Goal: Task Accomplishment & Management: Use online tool/utility

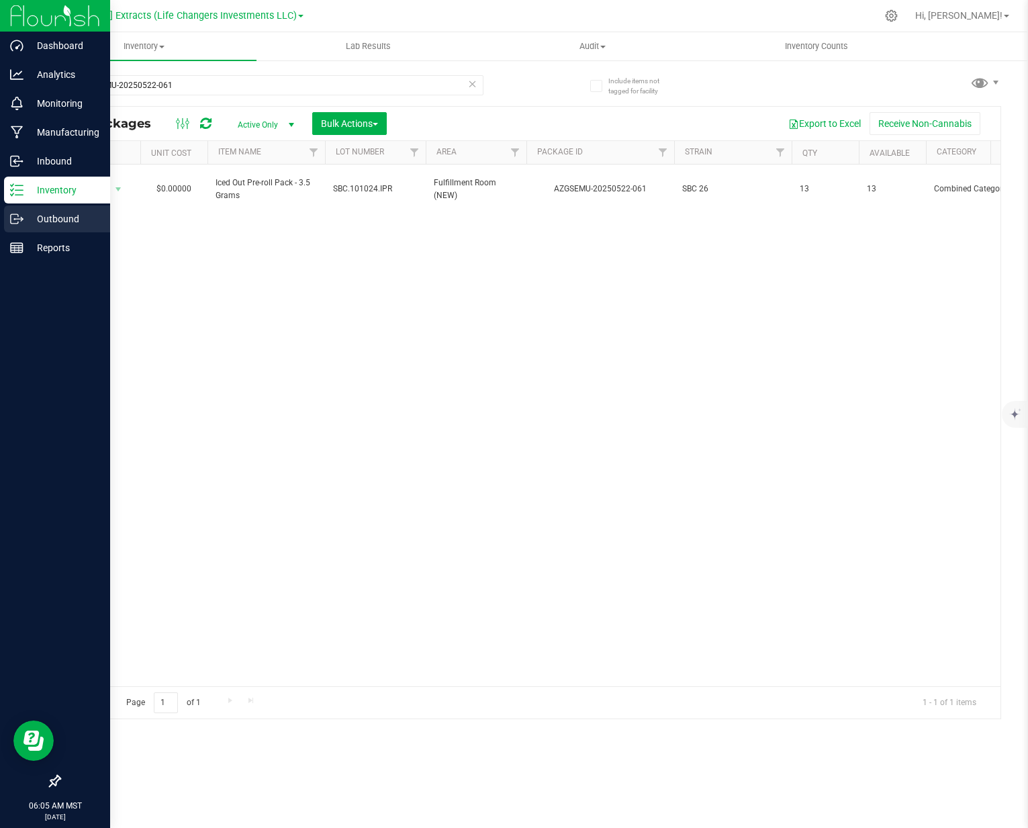
click at [50, 220] on p "Outbound" at bounding box center [63, 219] width 81 height 16
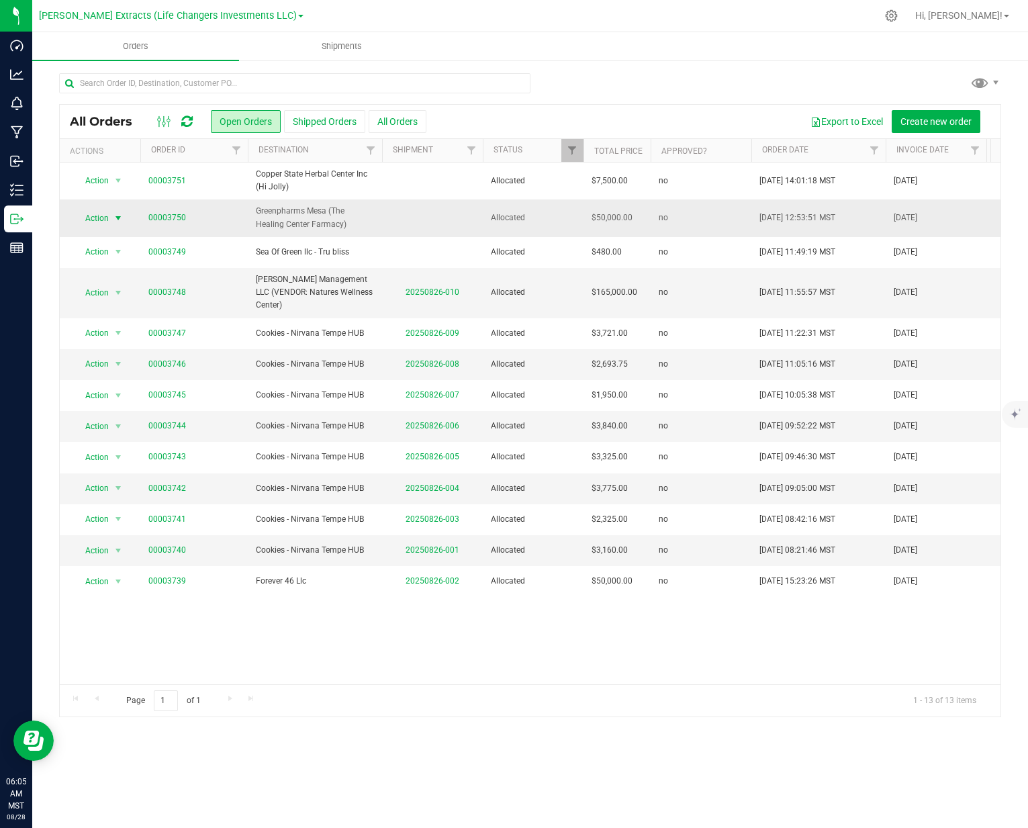
click at [103, 218] on span "Action" at bounding box center [91, 218] width 36 height 19
click at [113, 399] on li "Print invoice" at bounding box center [124, 397] width 101 height 20
click at [167, 217] on link "00003750" at bounding box center [167, 217] width 38 height 13
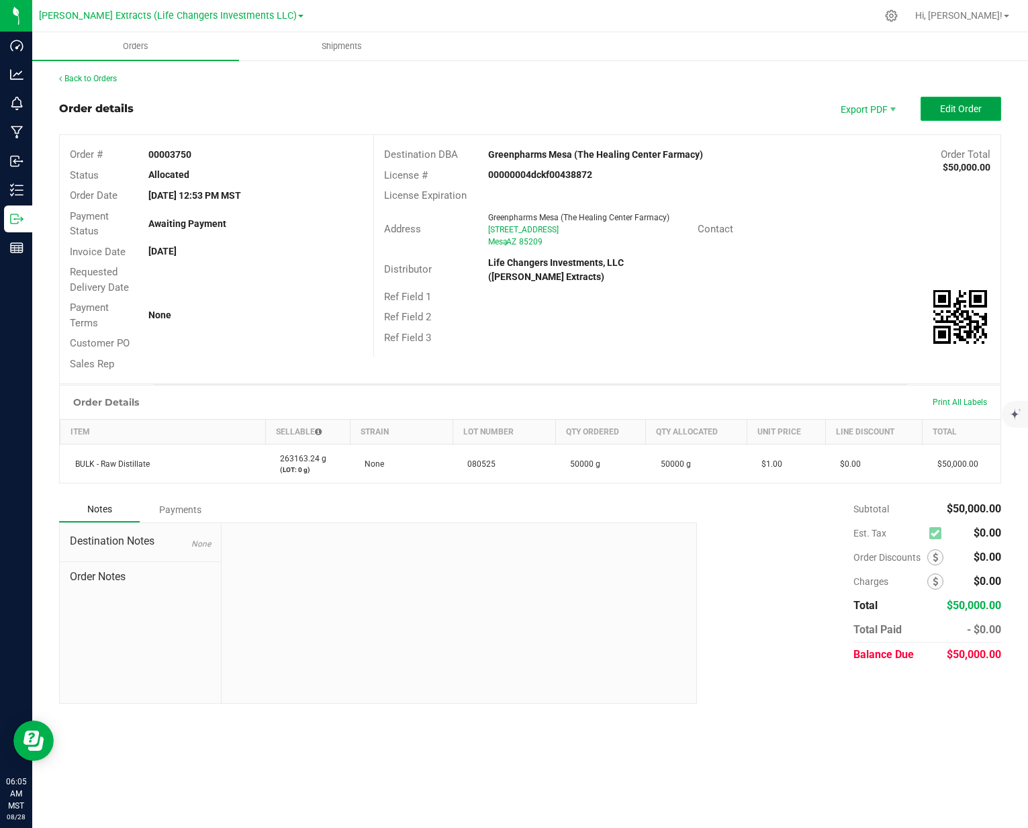
click at [955, 109] on span "Edit Order" at bounding box center [961, 108] width 42 height 11
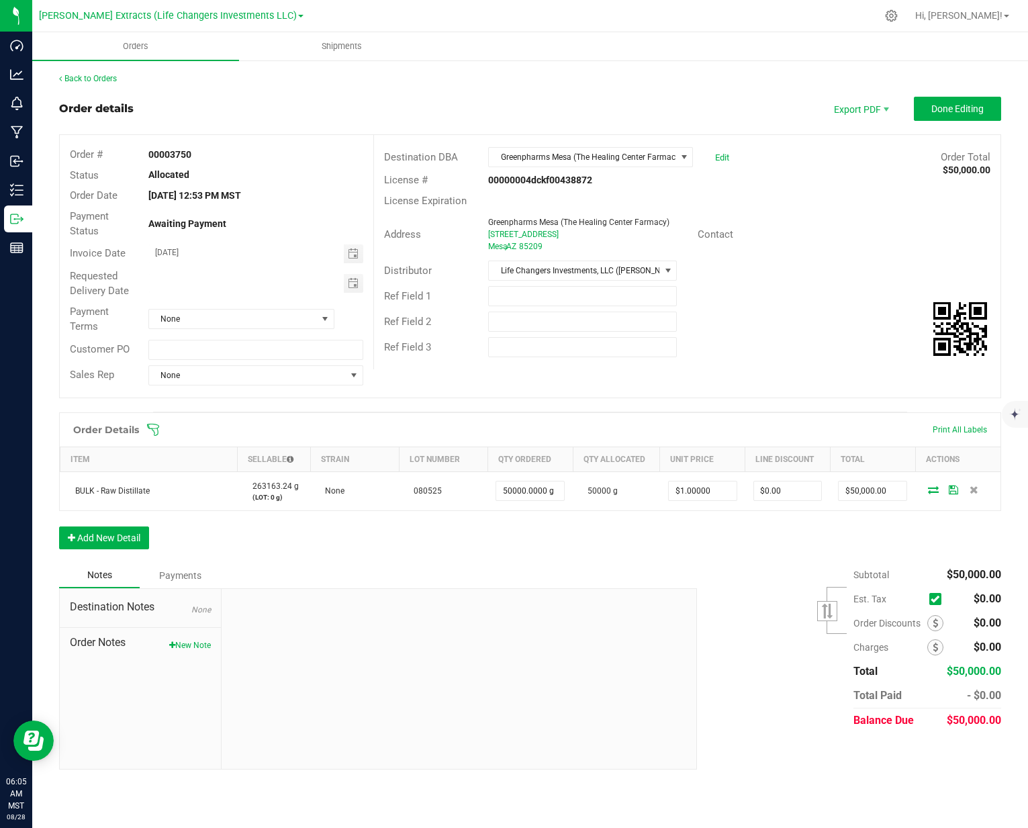
click at [540, 231] on span "[STREET_ADDRESS]" at bounding box center [523, 234] width 70 height 9
click at [544, 255] on div "Address [GEOGRAPHIC_DATA] (The Healing Center Farmacy) [STREET_ADDRESS] Contact" at bounding box center [687, 234] width 626 height 47
click at [534, 242] on span "85209" at bounding box center [530, 246] width 23 height 9
click at [725, 158] on link "Edit" at bounding box center [722, 157] width 14 height 10
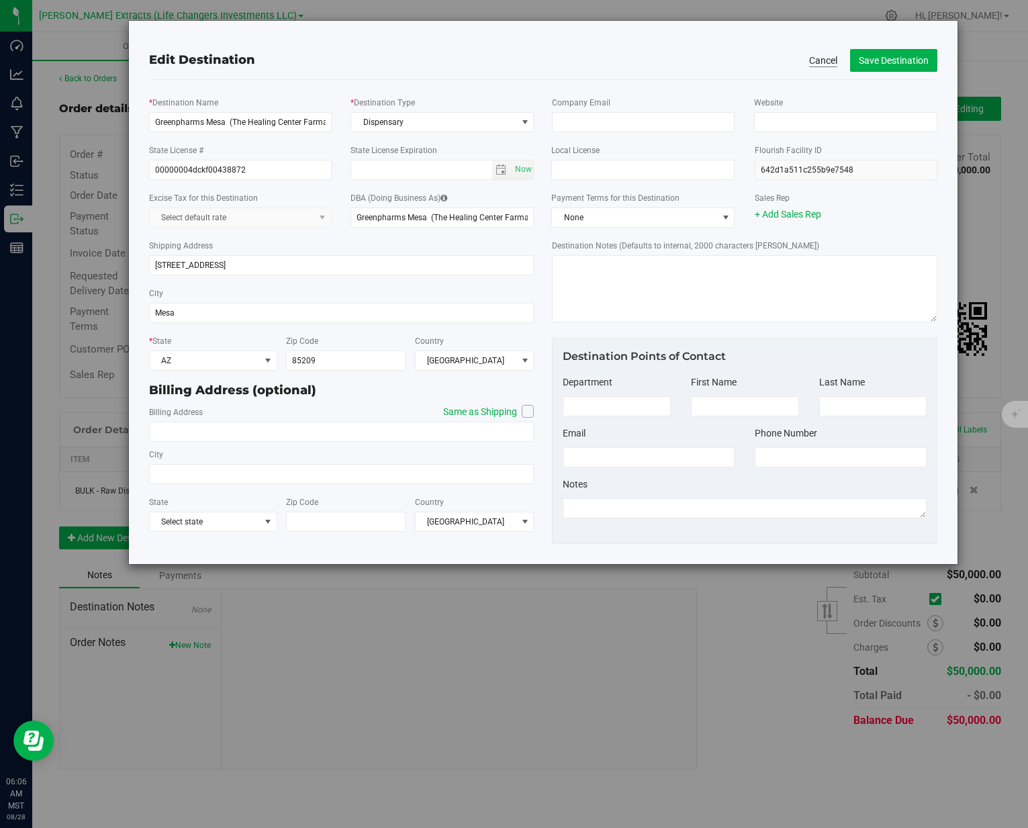
click at [818, 63] on button "Cancel" at bounding box center [823, 60] width 28 height 13
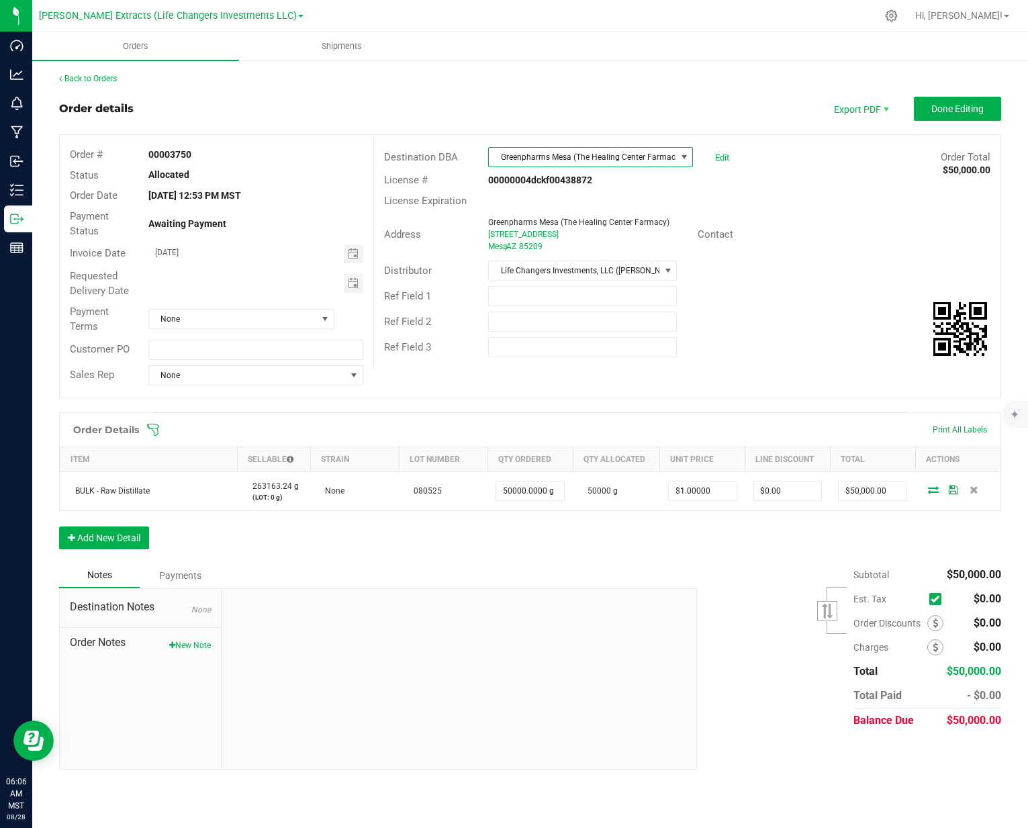
click at [682, 156] on span at bounding box center [684, 157] width 11 height 11
type input "desert"
click at [883, 192] on div "License Expiration" at bounding box center [687, 201] width 626 height 21
click at [724, 156] on link "Edit" at bounding box center [722, 157] width 14 height 10
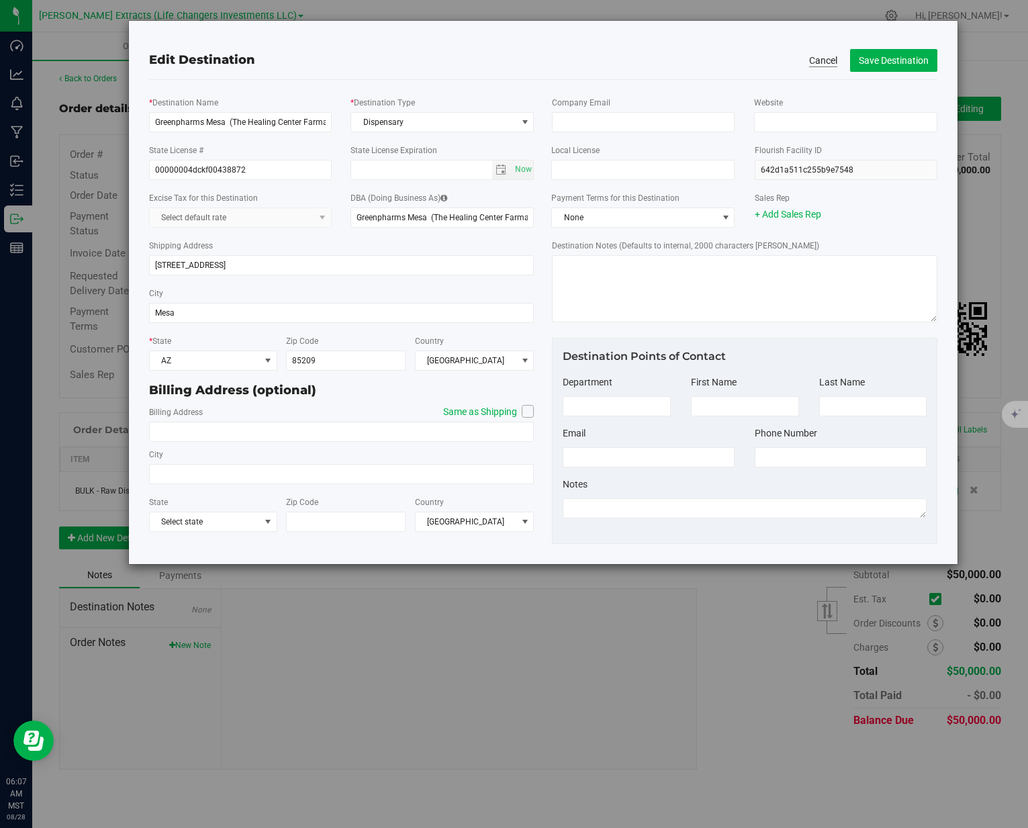
click at [825, 62] on button "Cancel" at bounding box center [823, 60] width 28 height 13
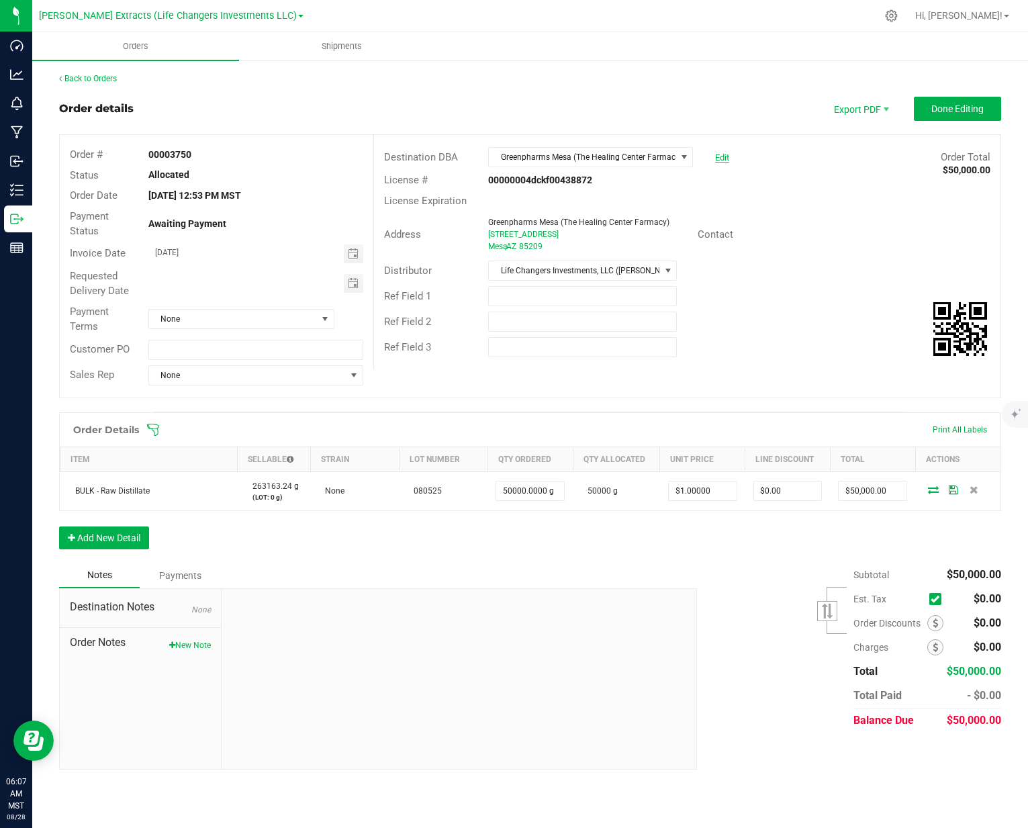
click at [724, 158] on link "Edit" at bounding box center [722, 157] width 14 height 10
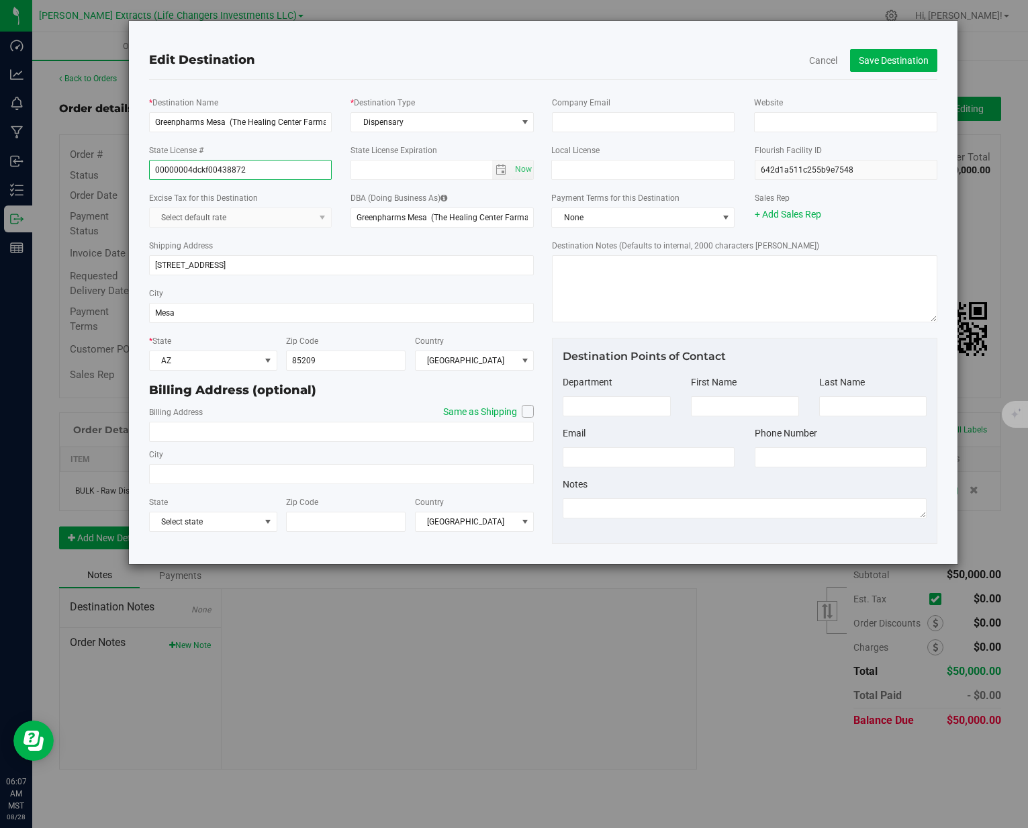
drag, startPoint x: 250, startPoint y: 171, endPoint x: 140, endPoint y: 160, distance: 110.7
click at [140, 160] on div "State License # 00000004dckf00438872" at bounding box center [240, 161] width 203 height 37
type input "000000038DCAL0022416"
click at [207, 123] on input "Greenpharms Mesa (The Healing Center Farmacy)" at bounding box center [240, 122] width 183 height 20
drag, startPoint x: 205, startPoint y: 123, endPoint x: 224, endPoint y: 123, distance: 18.8
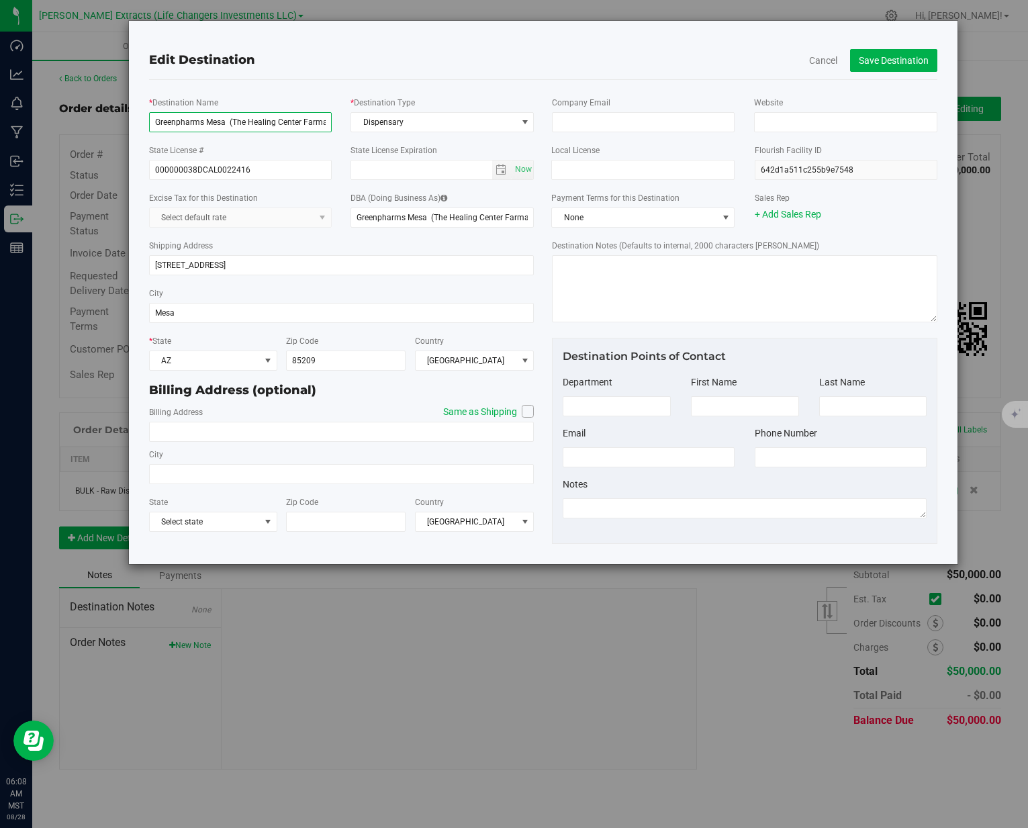
click at [224, 123] on input "Greenpharms Mesa (The Healing Center Farmacy)" at bounding box center [240, 122] width 183 height 20
drag, startPoint x: 205, startPoint y: 122, endPoint x: 347, endPoint y: 120, distance: 141.6
click at [345, 120] on div "* Destination Name [GEOGRAPHIC_DATA] (The Healing Center Farmacy) * Destination…" at bounding box center [341, 114] width 405 height 48
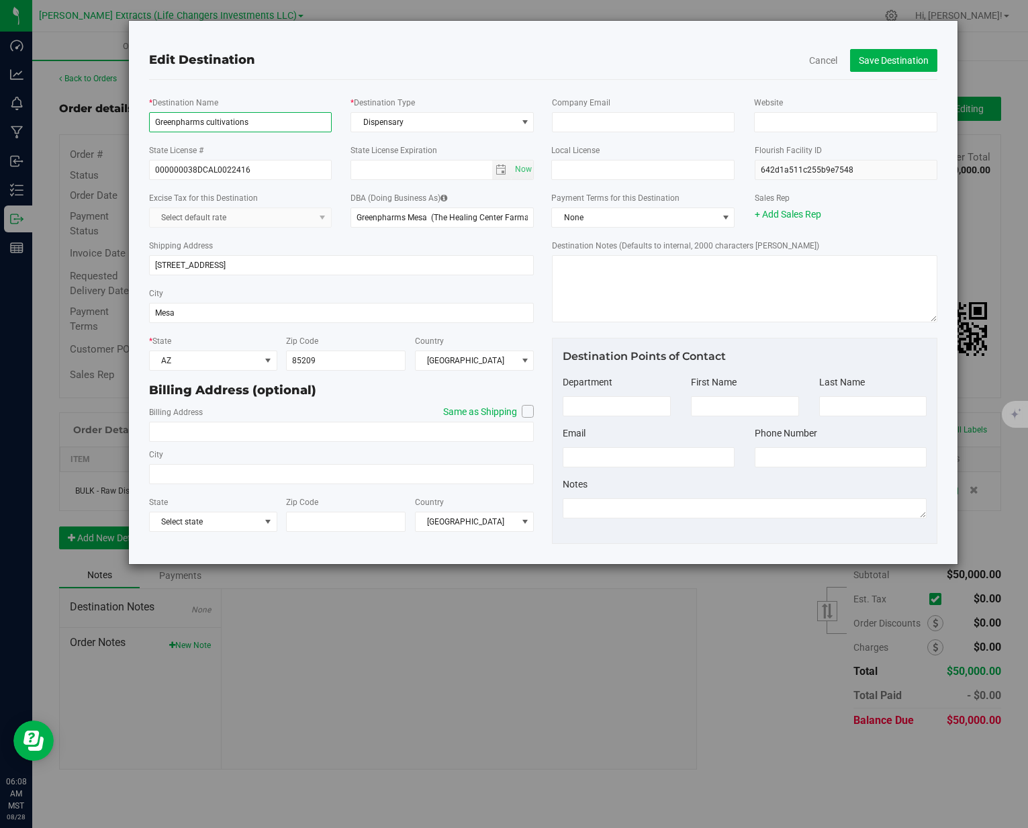
drag, startPoint x: 209, startPoint y: 115, endPoint x: 212, endPoint y: 123, distance: 8.7
click at [212, 126] on input "Greenpharms cultivations" at bounding box center [240, 122] width 183 height 20
click at [211, 123] on input "Greenpharms cultivations" at bounding box center [240, 122] width 183 height 20
drag, startPoint x: 211, startPoint y: 123, endPoint x: 354, endPoint y: 85, distance: 148.0
click at [206, 124] on input "Greenpharms cultivations" at bounding box center [240, 122] width 183 height 20
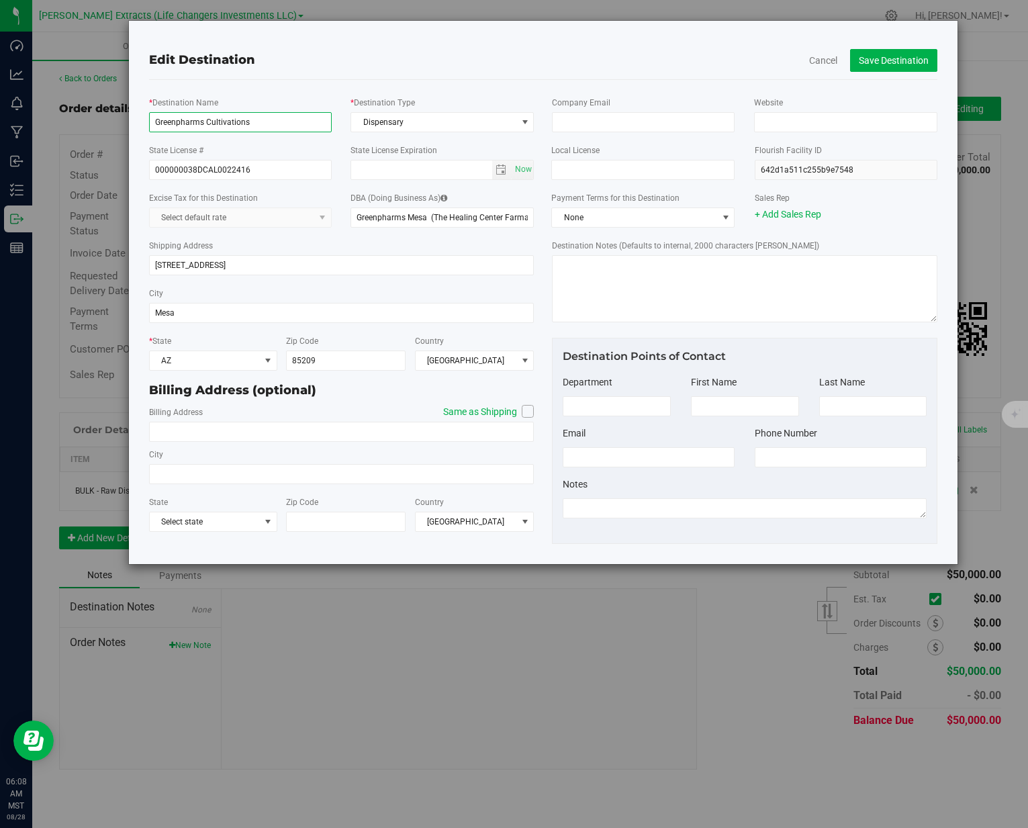
click at [262, 125] on input "Greenpharms Cultivations" at bounding box center [240, 122] width 183 height 20
type input "Greenpharms Cultivation"
drag, startPoint x: 407, startPoint y: 217, endPoint x: 536, endPoint y: 234, distance: 129.4
click at [536, 234] on div "* Destination Name Greenpharms Cultivation * Destination Type Dispensary Destin…" at bounding box center [341, 313] width 404 height 447
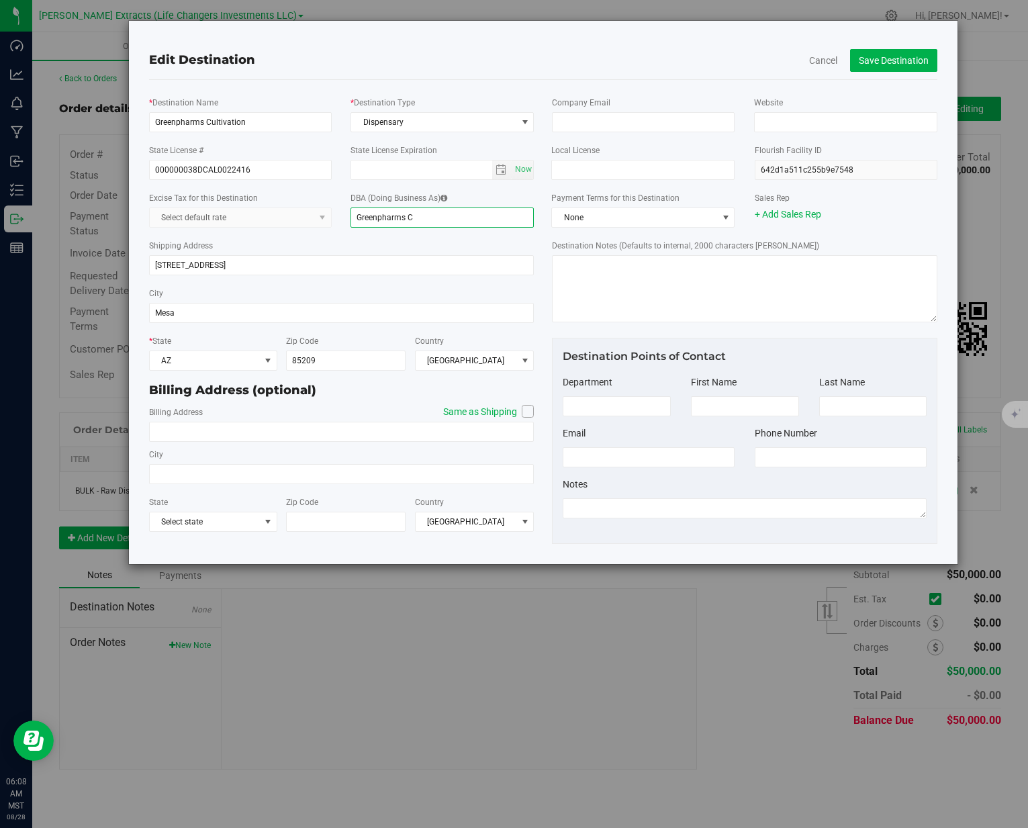
scroll to position [0, 0]
type input "Greenpharms Cultivation"
click at [291, 126] on input "Greenpharms Cultivation" at bounding box center [240, 122] width 183 height 20
type input "Greenpharms Cultivation- Desert Wellness and Healing"
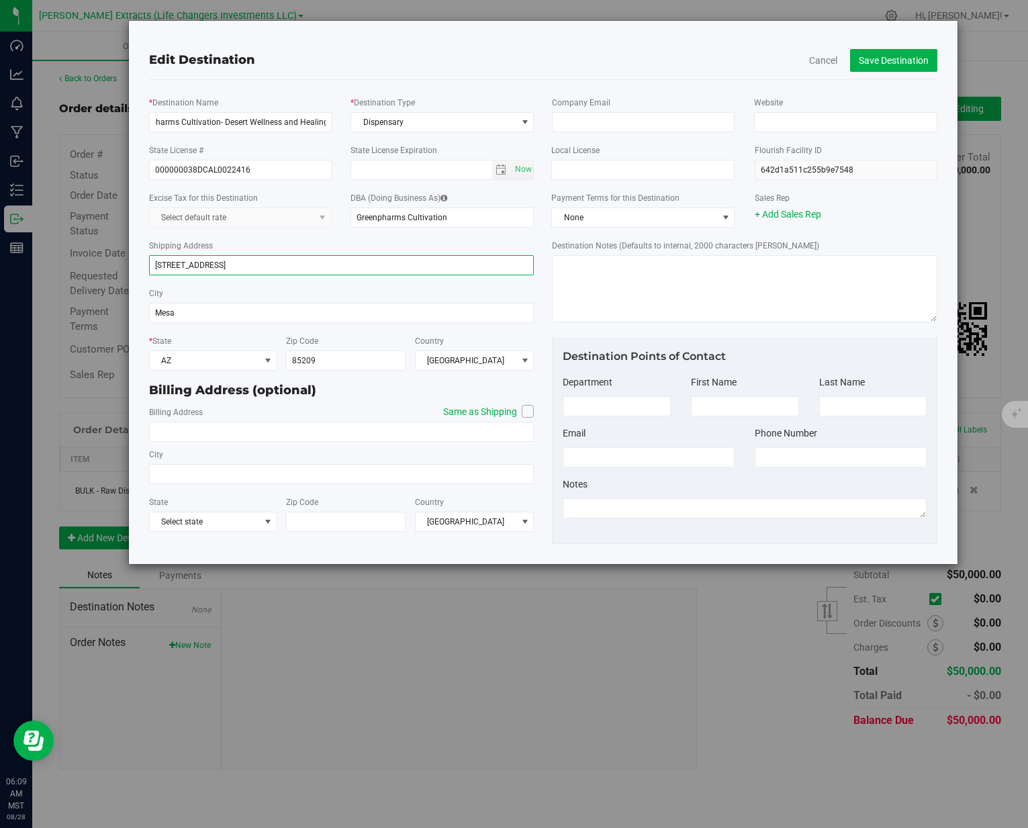
scroll to position [0, 0]
drag, startPoint x: 279, startPoint y: 270, endPoint x: 158, endPoint y: 249, distance: 123.4
click at [158, 249] on div "Shipping Address [STREET_ADDRESS]" at bounding box center [341, 257] width 385 height 48
type input "[STREET_ADDRESS]"
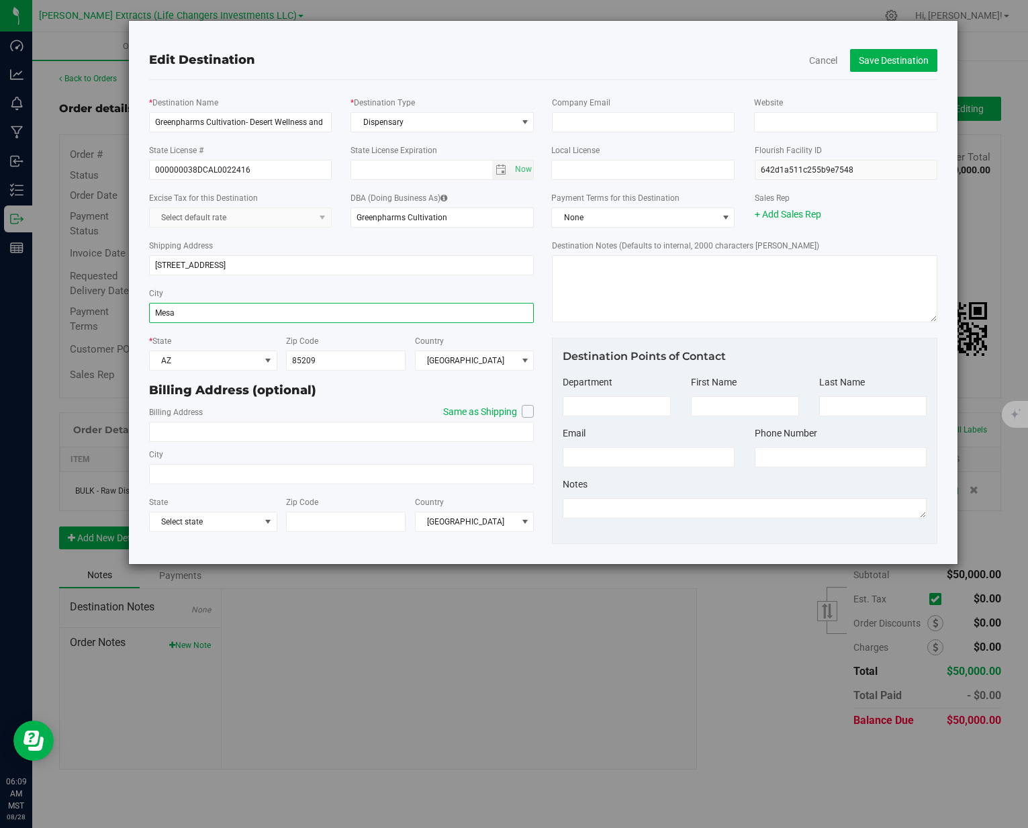
drag, startPoint x: 171, startPoint y: 313, endPoint x: 137, endPoint y: 313, distance: 34.2
click at [137, 313] on div "Edit Destination Cancel Save Destination * Destination Name Greenpharms Cultiva…" at bounding box center [543, 292] width 830 height 544
type input "[GEOGRAPHIC_DATA]"
drag, startPoint x: 321, startPoint y: 356, endPoint x: 279, endPoint y: 348, distance: 43.0
click at [277, 354] on div "Zip Code 85209" at bounding box center [341, 352] width 128 height 37
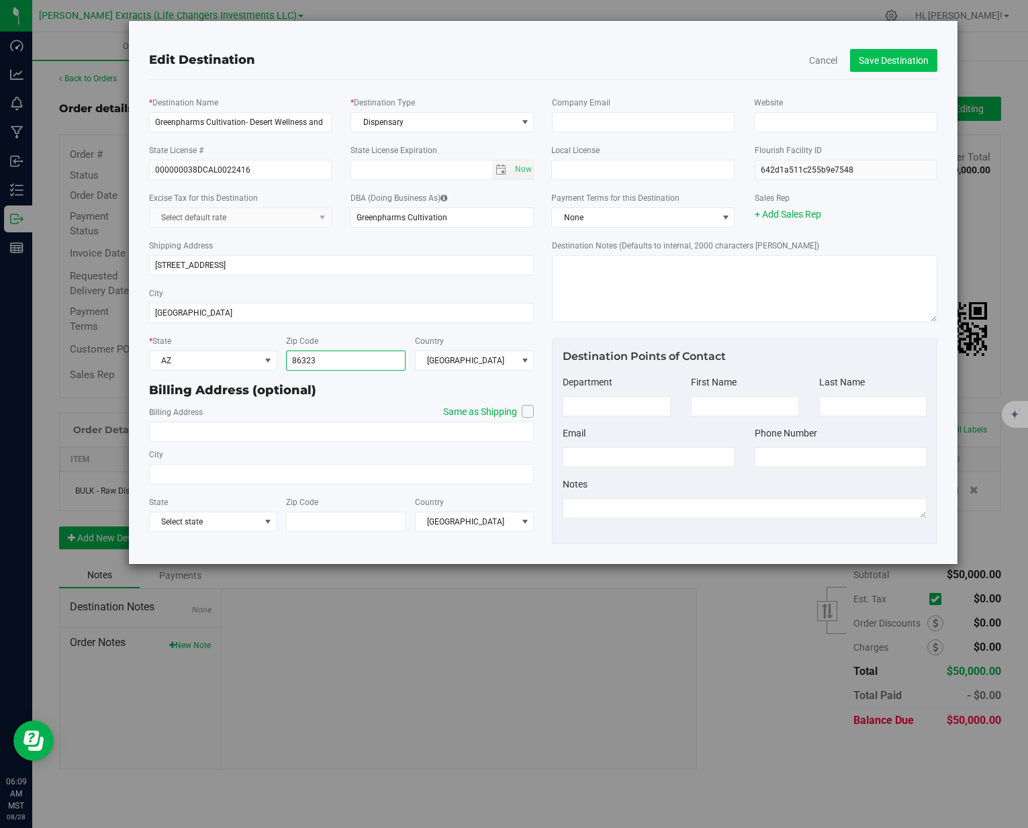
type input "86323"
click at [875, 59] on button "Save Destination" at bounding box center [893, 60] width 87 height 23
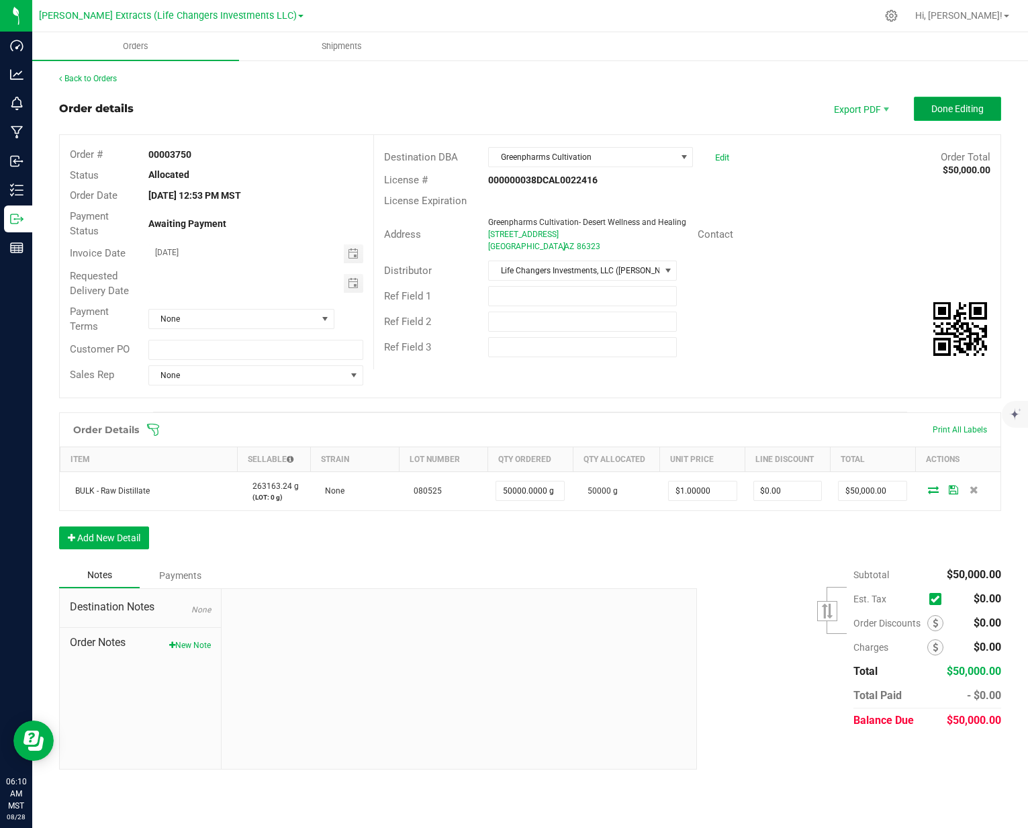
click at [974, 105] on span "Done Editing" at bounding box center [957, 108] width 52 height 11
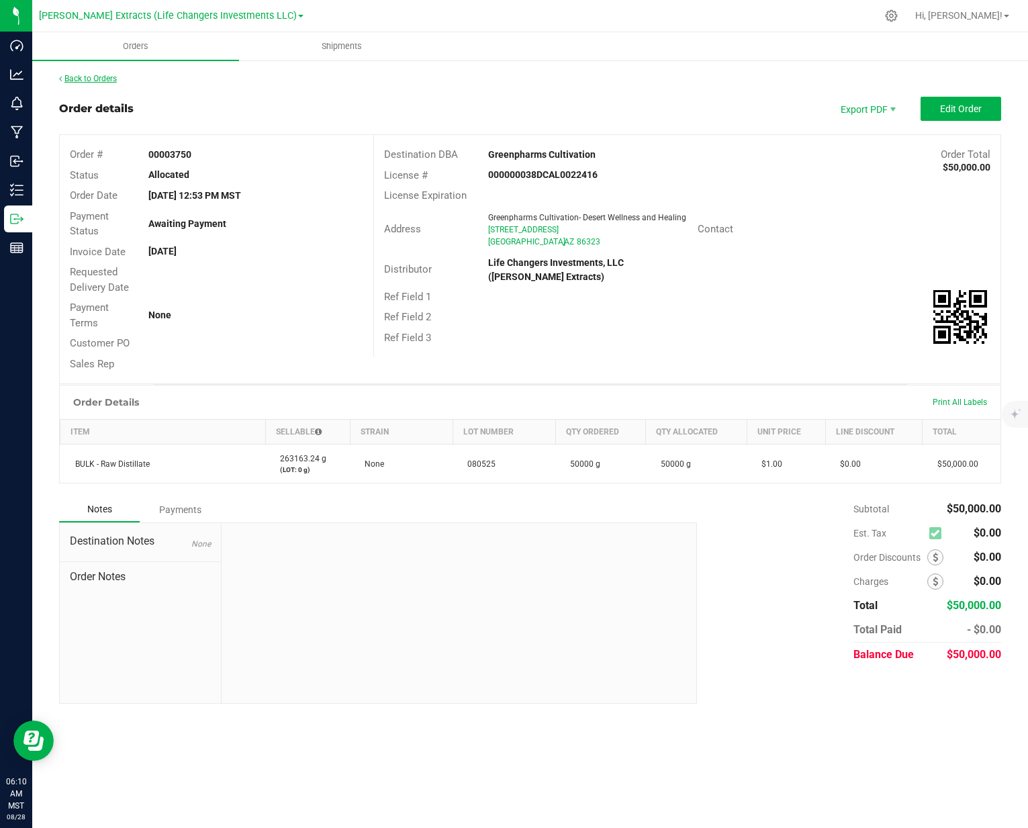
click at [97, 79] on link "Back to Orders" at bounding box center [88, 78] width 58 height 9
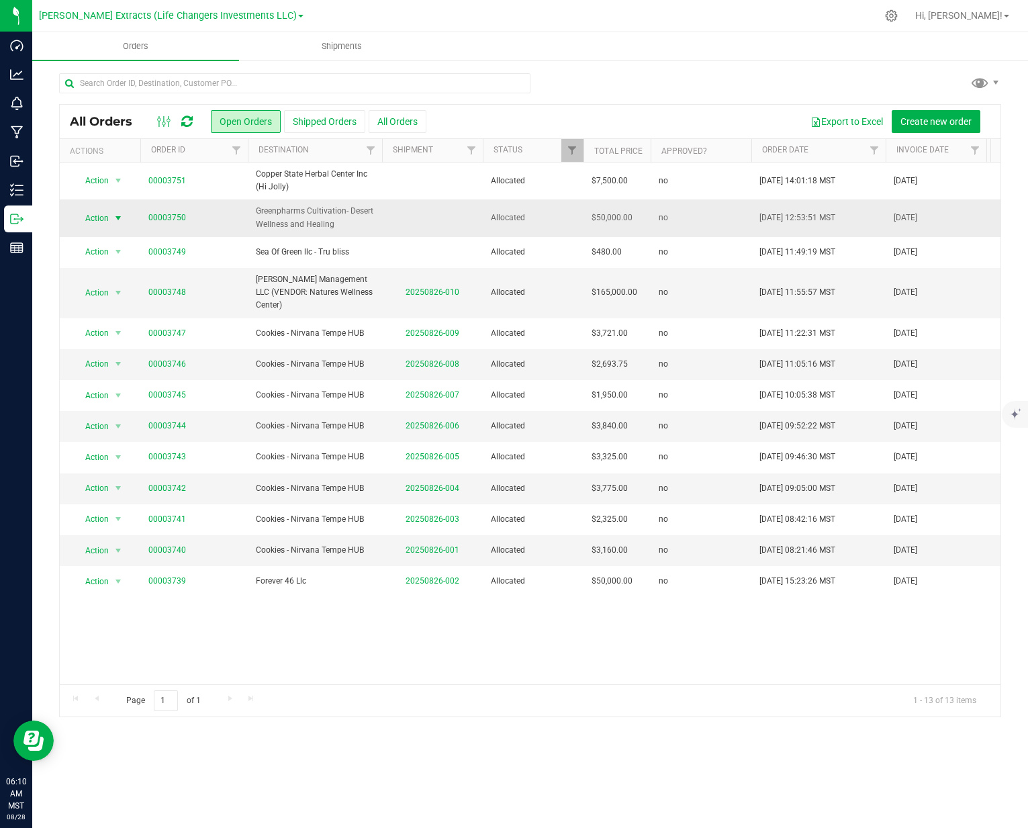
click at [98, 214] on span "Action" at bounding box center [91, 218] width 36 height 19
click at [105, 399] on li "Print invoice" at bounding box center [124, 397] width 101 height 20
click at [331, 45] on span "Shipments" at bounding box center [341, 46] width 77 height 12
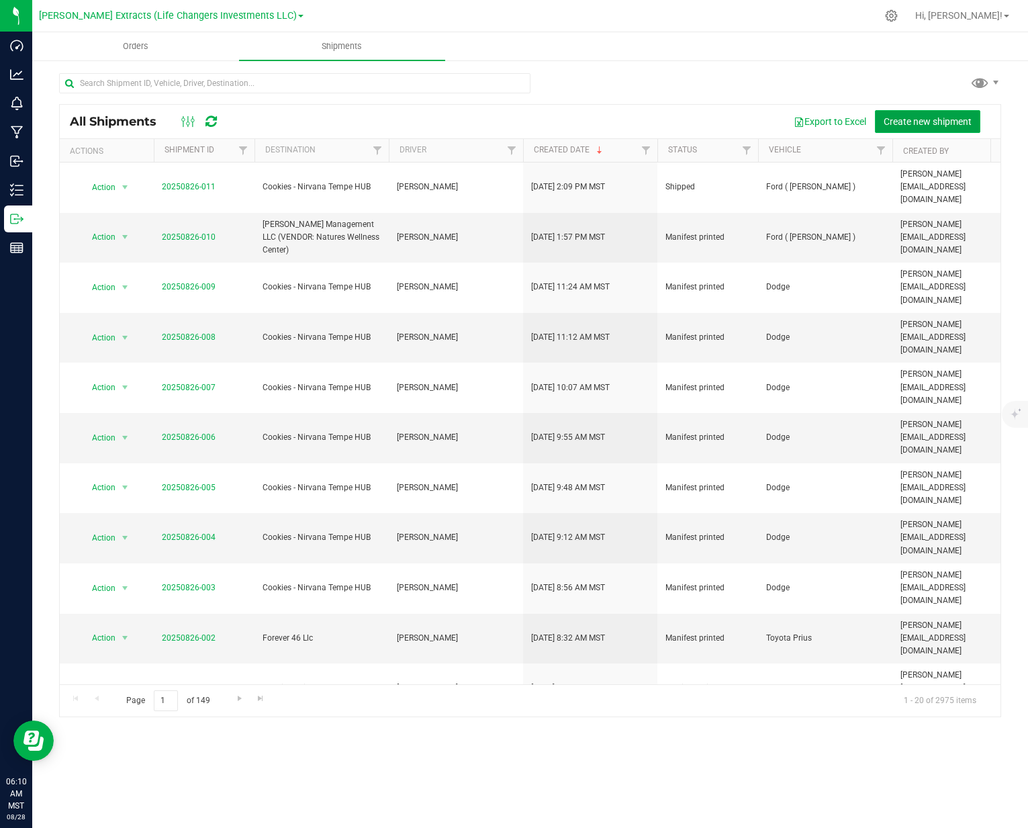
click at [886, 128] on button "Create new shipment" at bounding box center [927, 121] width 105 height 23
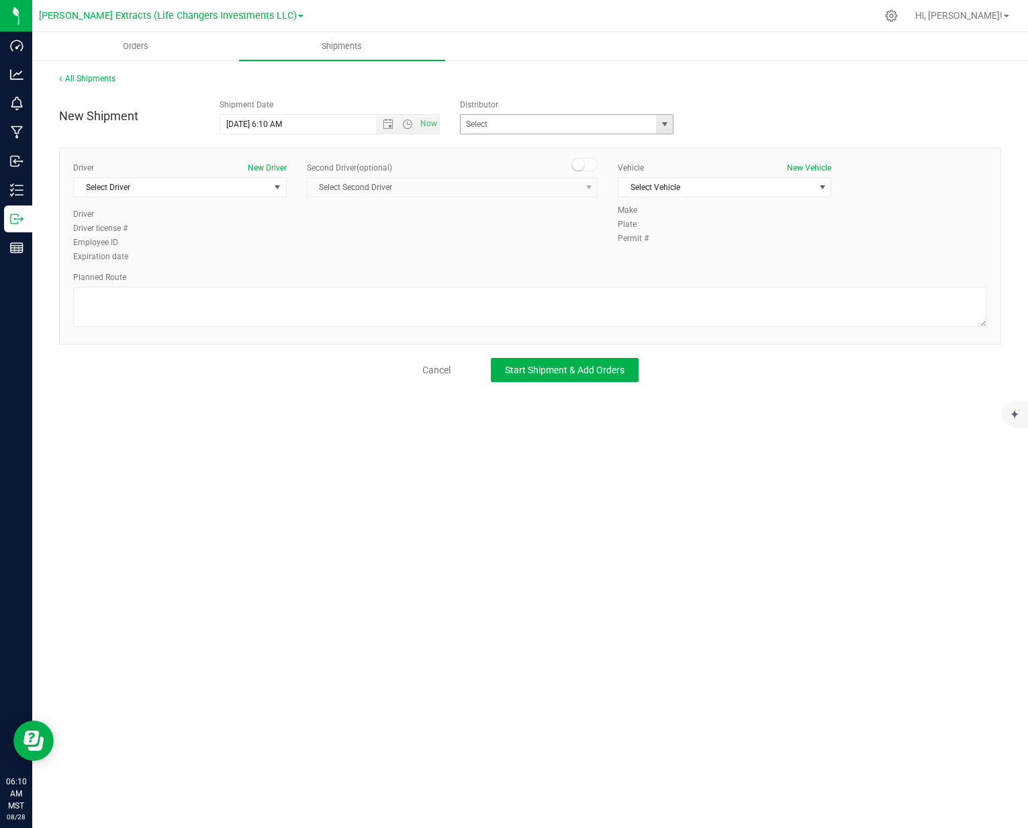
click at [669, 121] on span "select" at bounding box center [664, 124] width 11 height 11
click at [620, 163] on li "Life Changers Investments, LLC ([PERSON_NAME] Extracts)" at bounding box center [566, 175] width 212 height 37
type input "Life Changers Investments, LLC ([PERSON_NAME] Extracts)"
click at [279, 186] on span "select" at bounding box center [277, 187] width 11 height 11
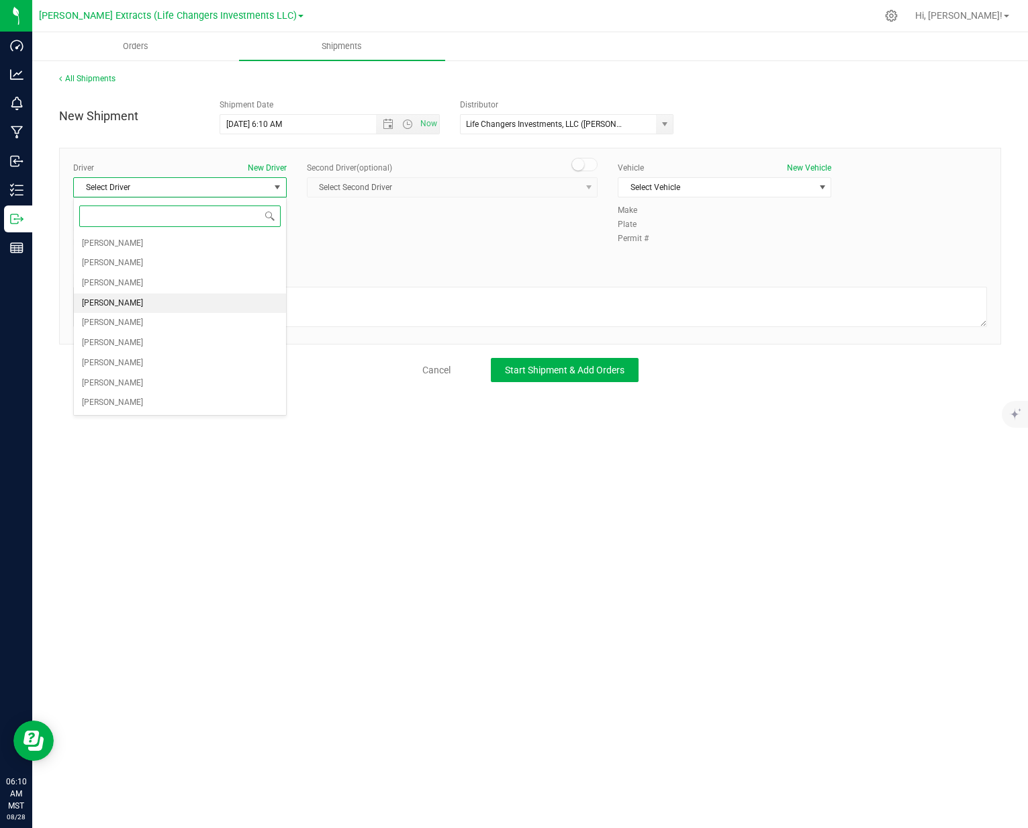
click at [131, 304] on li "[PERSON_NAME]" at bounding box center [180, 303] width 212 height 20
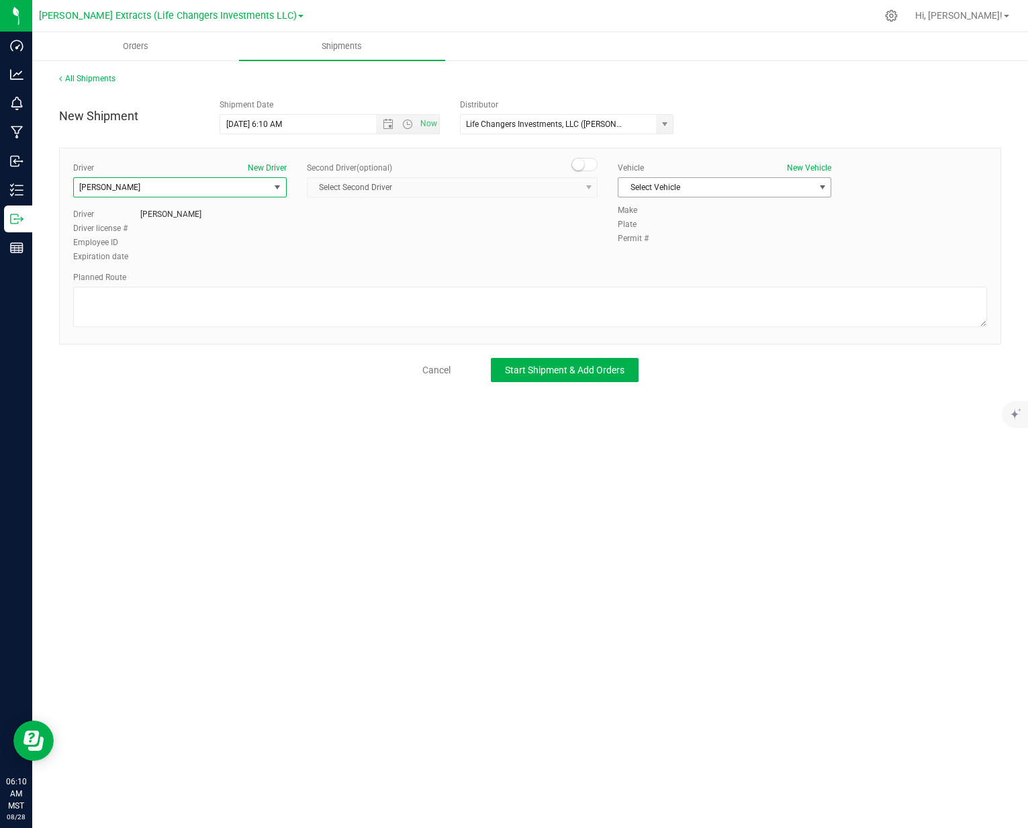
click at [822, 187] on span "select" at bounding box center [822, 187] width 11 height 11
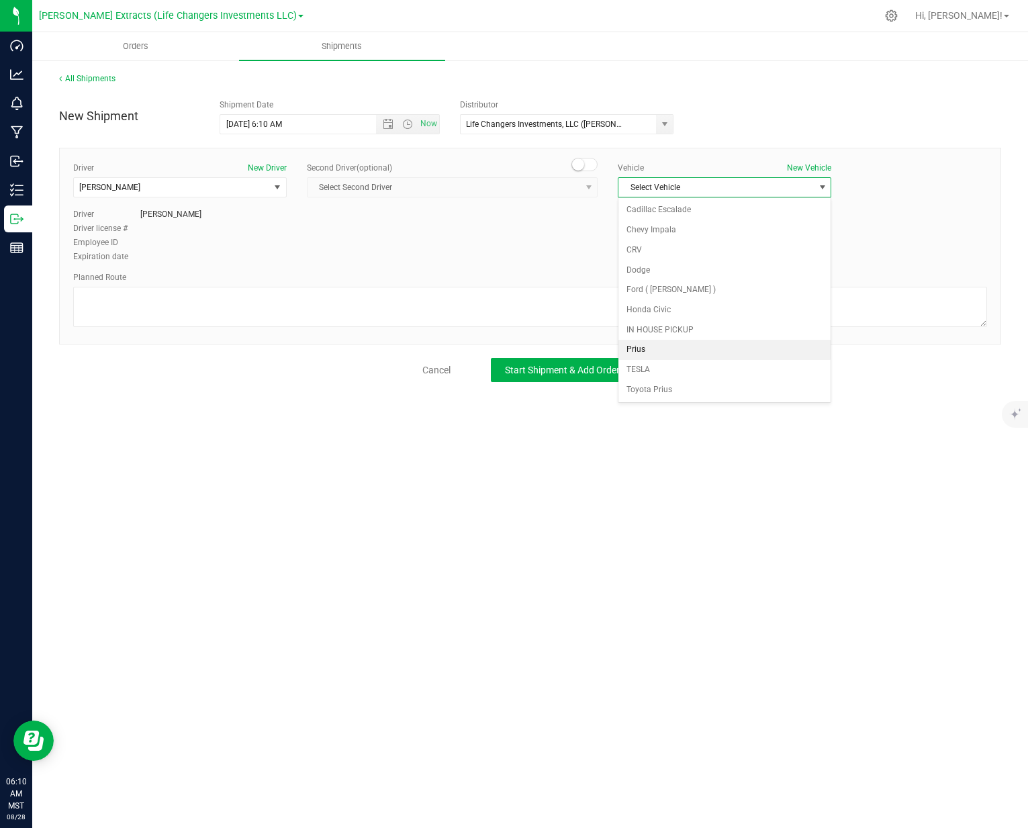
click at [635, 352] on li "Prius" at bounding box center [724, 350] width 212 height 20
click at [560, 367] on span "Start Shipment & Add Orders" at bounding box center [564, 369] width 119 height 11
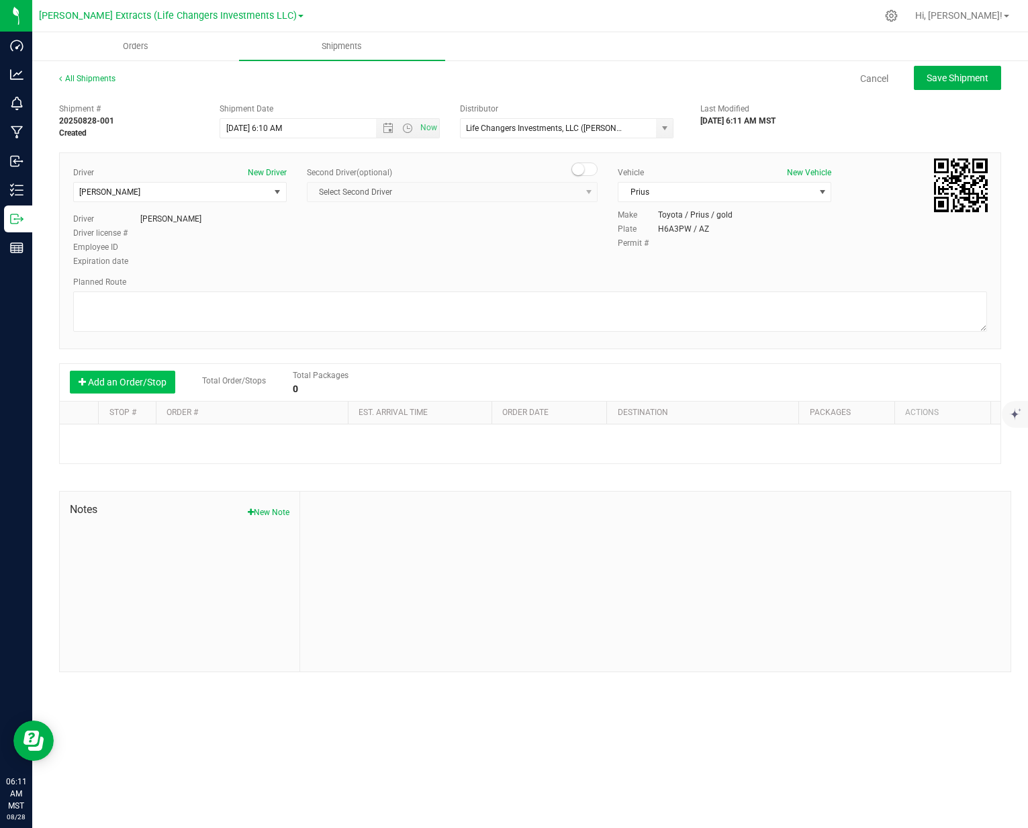
click at [136, 377] on button "Add an Order/Stop" at bounding box center [122, 381] width 105 height 23
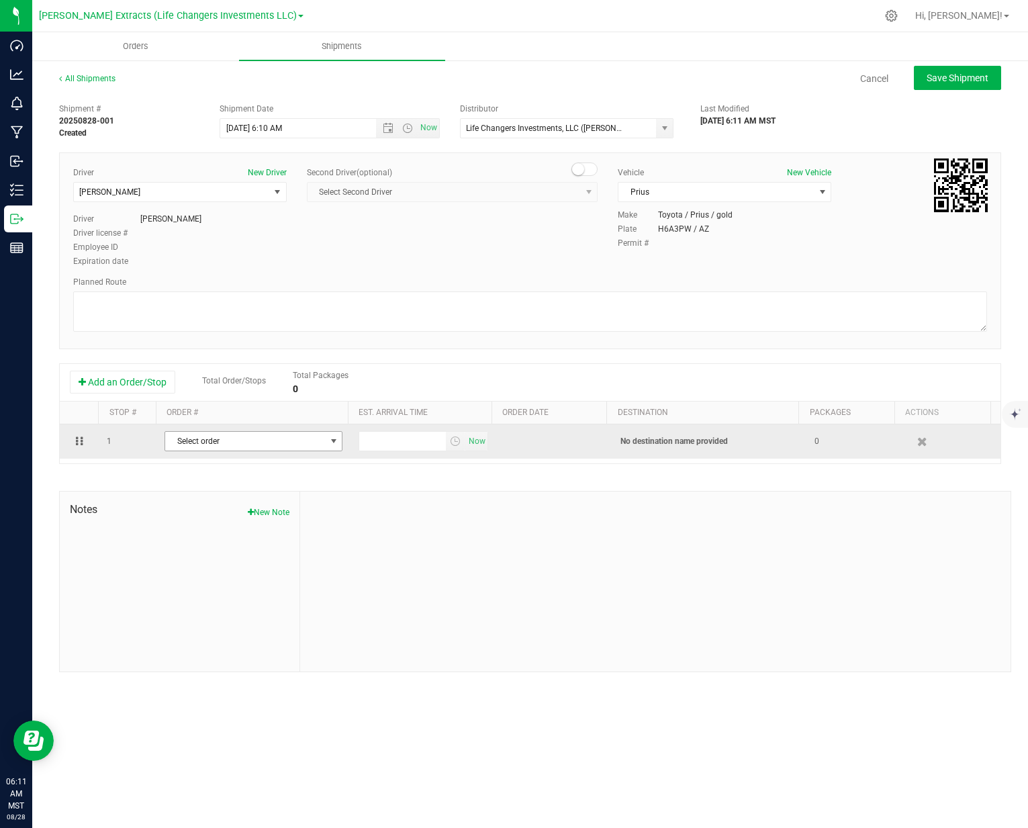
click at [330, 439] on span "select" at bounding box center [333, 441] width 11 height 11
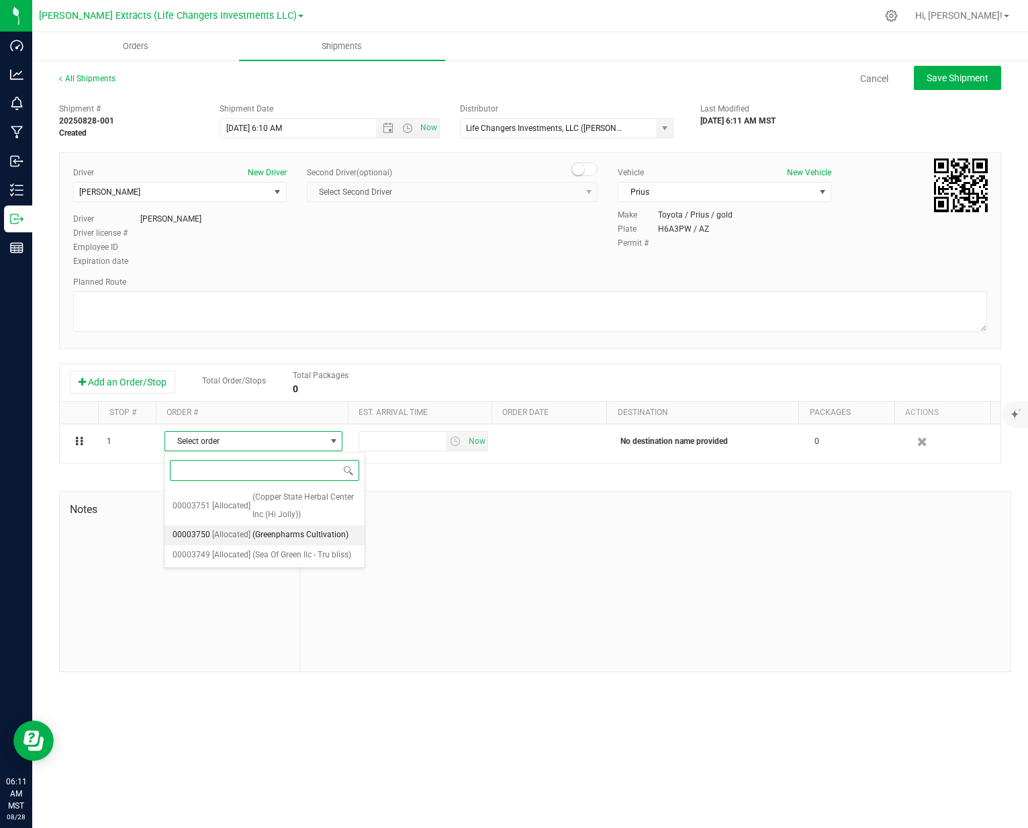
click at [310, 536] on span "(Greenpharms Cultivation)" at bounding box center [300, 534] width 96 height 17
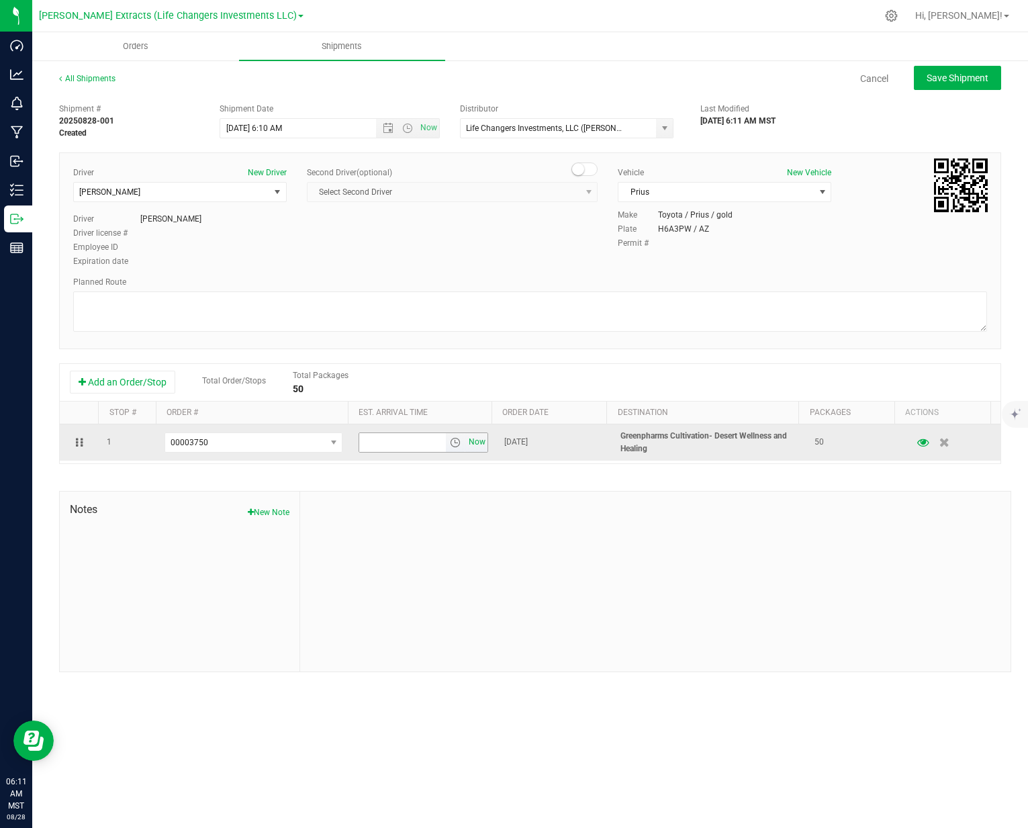
click at [477, 444] on span "Now" at bounding box center [477, 441] width 23 height 19
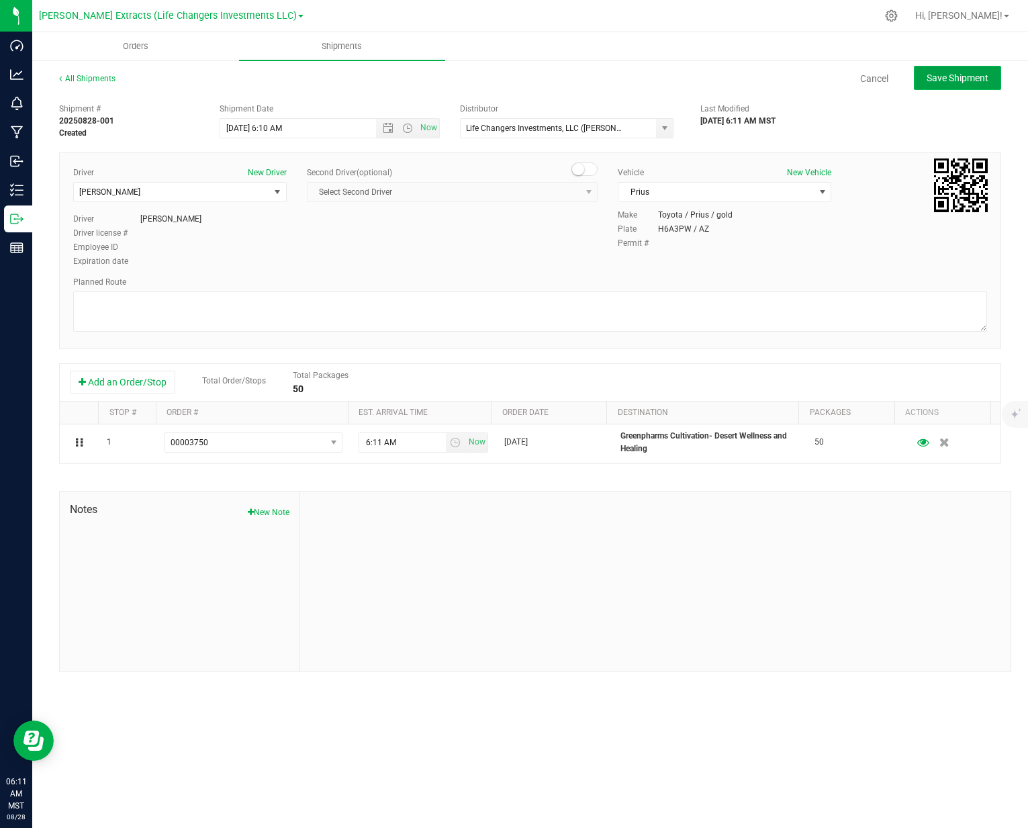
click at [952, 79] on span "Save Shipment" at bounding box center [957, 77] width 62 height 11
type input "[DATE] 1:10 PM"
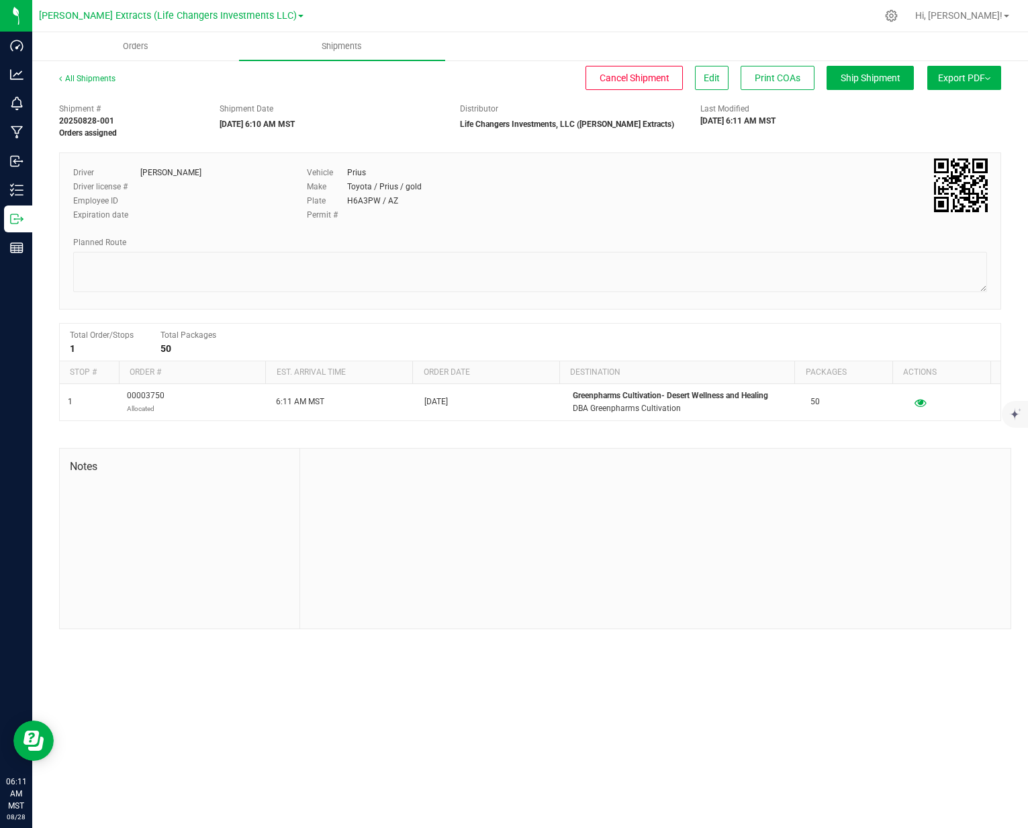
click at [952, 79] on span "Export PDF" at bounding box center [964, 77] width 52 height 11
click at [957, 105] on span "Manifest by Package ID" at bounding box center [943, 107] width 85 height 9
